Goal: Task Accomplishment & Management: Use online tool/utility

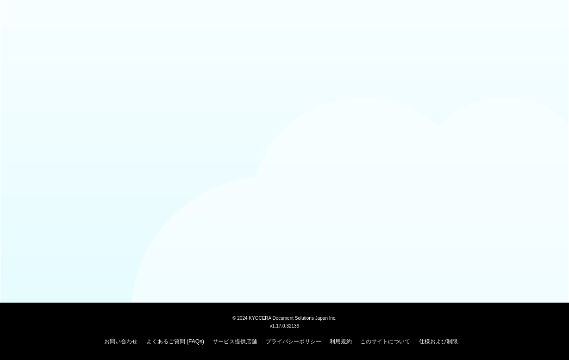
click at [397, 185] on body "© 2024 KYOCERA Document Solutions Japan Inc. v1.17.0.32136 お問い合わせ よくあるご質問 (FAQs…" at bounding box center [284, 180] width 569 height 360
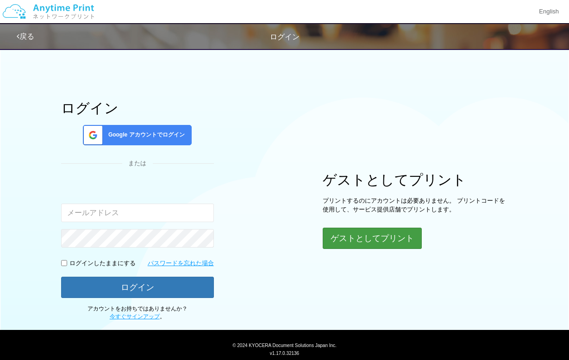
click at [358, 240] on button "ゲストとしてプリント" at bounding box center [372, 238] width 99 height 21
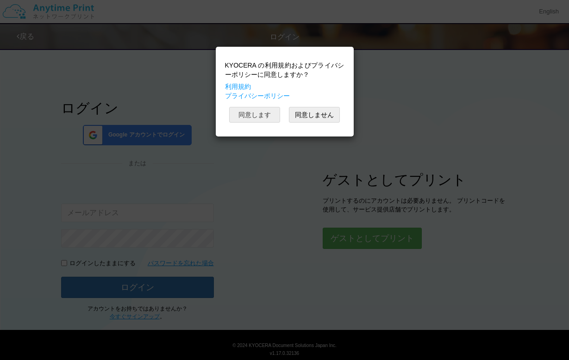
click at [258, 117] on button "同意します" at bounding box center [254, 115] width 51 height 16
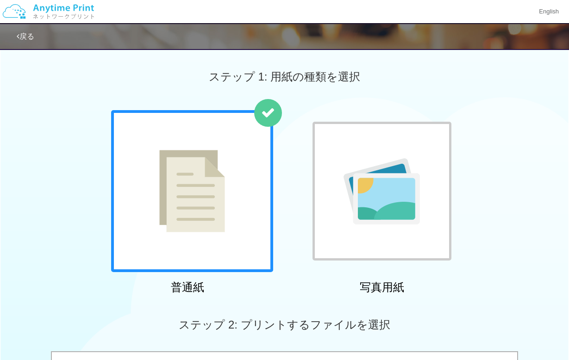
click at [225, 205] on img at bounding box center [192, 191] width 66 height 82
click at [198, 190] on img at bounding box center [192, 191] width 66 height 82
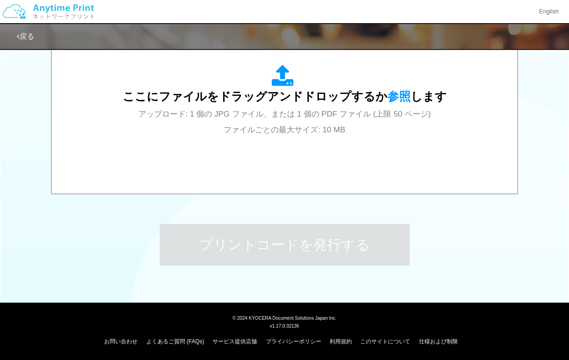
scroll to position [344, 0]
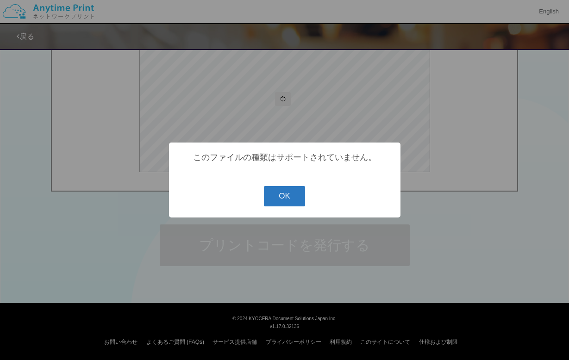
click at [282, 194] on button "OK" at bounding box center [284, 196] width 41 height 20
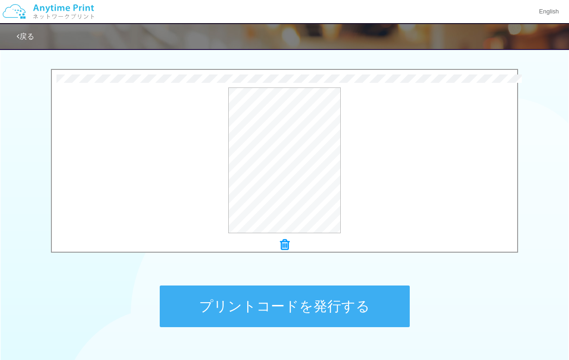
scroll to position [327, 0]
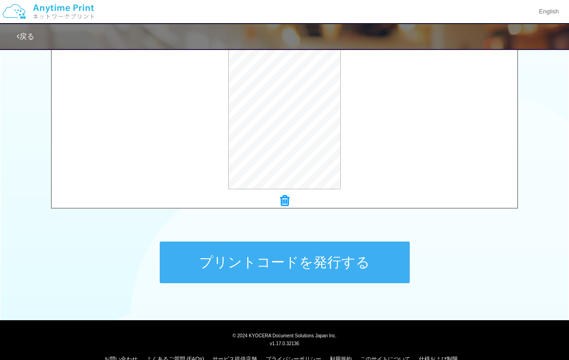
click at [320, 271] on button "プリントコードを発行する" at bounding box center [285, 263] width 250 height 42
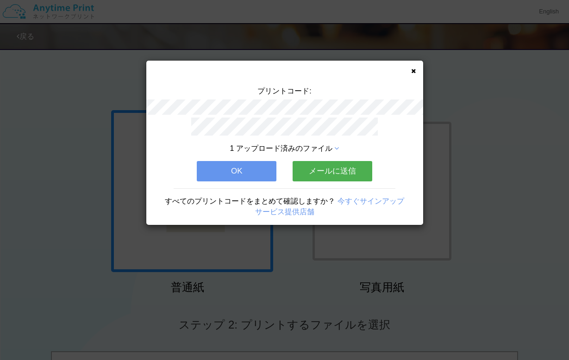
click at [235, 170] on button "OK" at bounding box center [237, 171] width 80 height 20
